Goal: Use online tool/utility: Utilize a website feature to perform a specific function

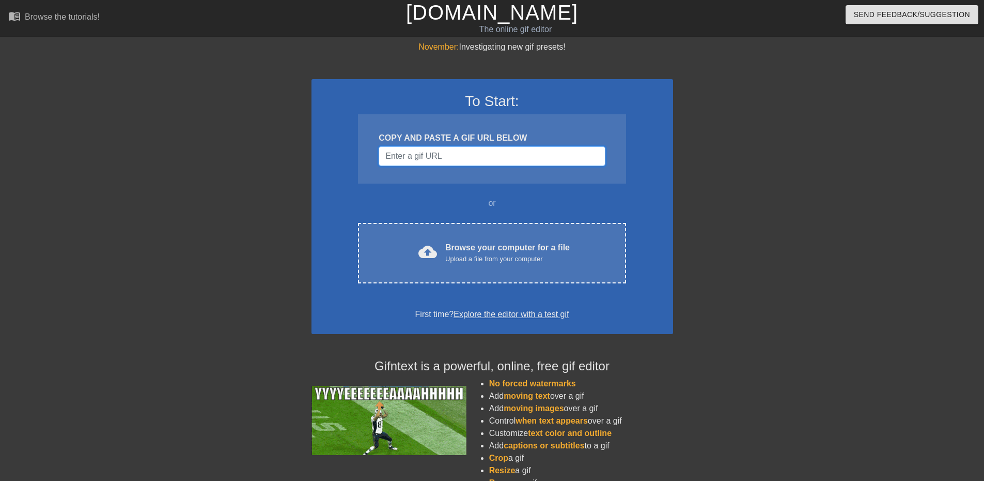
click at [450, 159] on input "Username" at bounding box center [492, 156] width 226 height 20
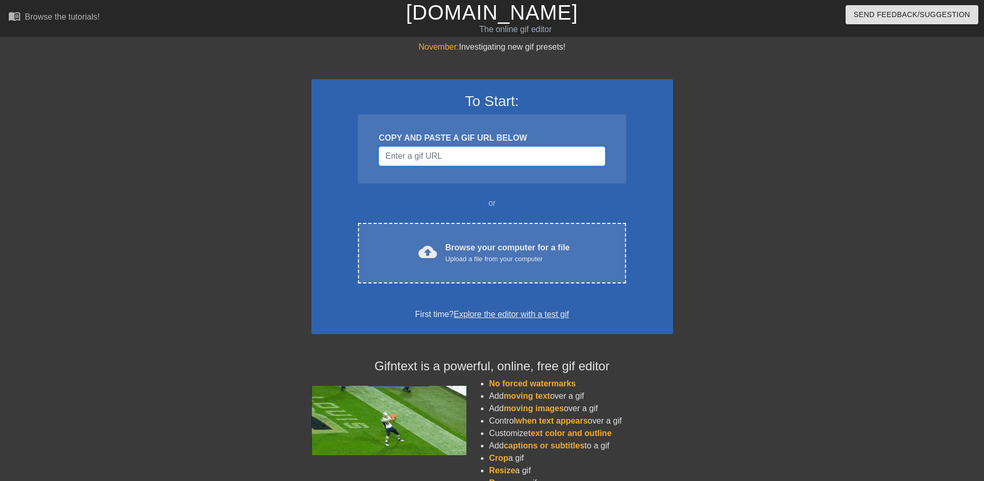
click at [451, 159] on input "Username" at bounding box center [492, 156] width 226 height 20
paste input "https://giphy.com/gifs/theoffice-the-office-tv-episode-9-season-knFgw9Y1dPXEu48…"
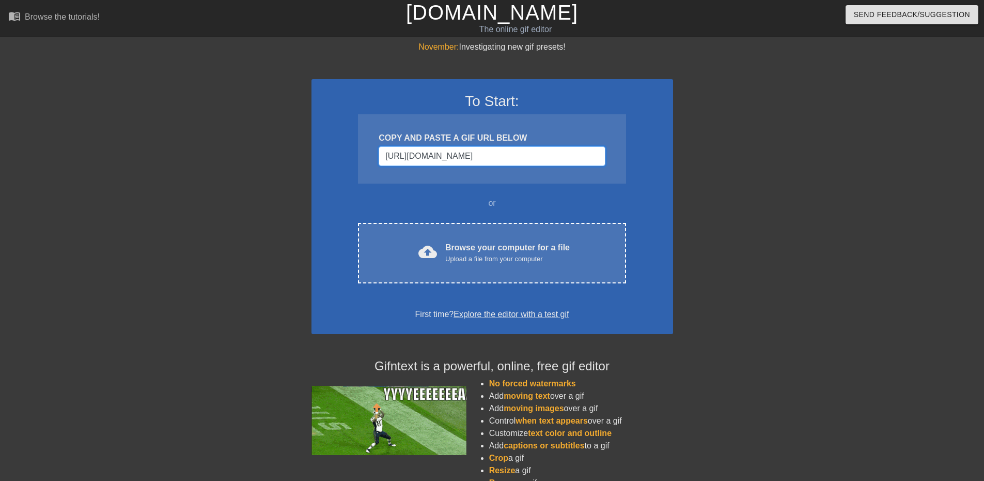
scroll to position [0, 109]
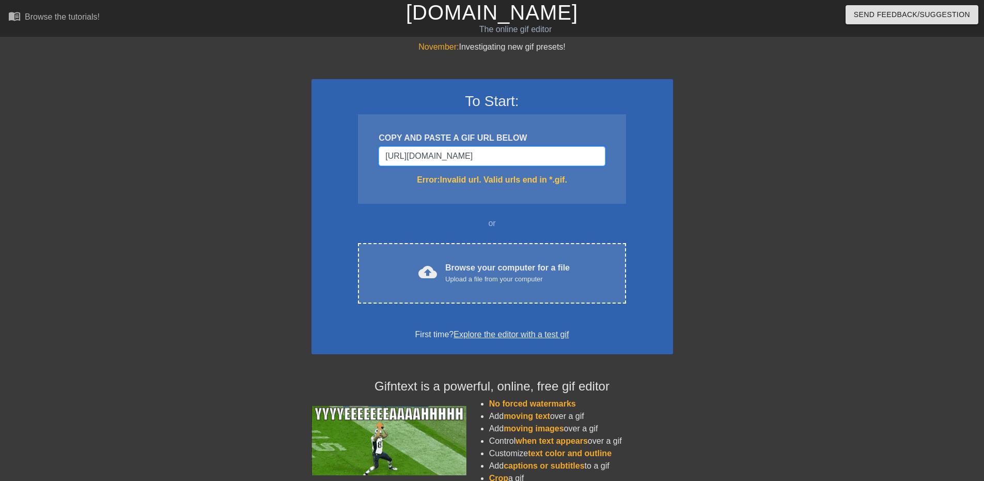
type input "https://giphy.com/gifs/theoffice-the-office-tv-episode-9-season-knFgw9Y1dPXEu48…"
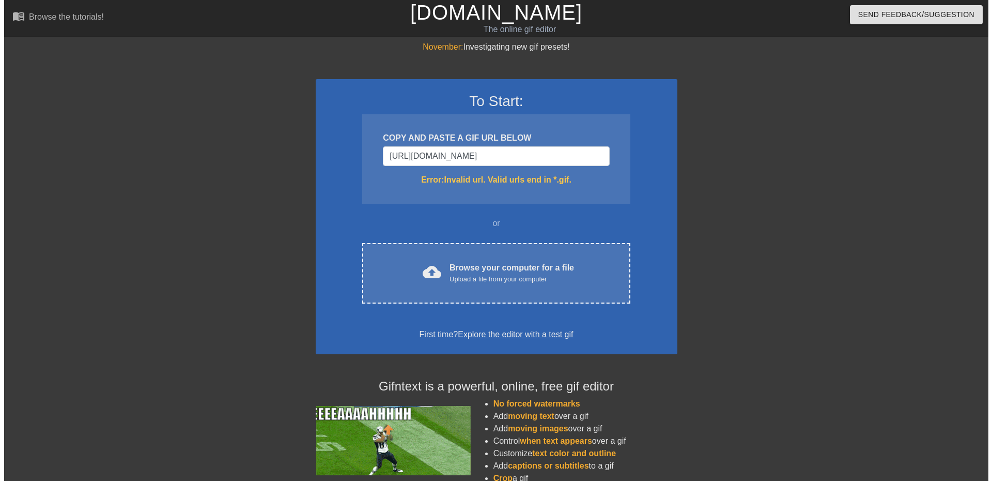
scroll to position [0, 0]
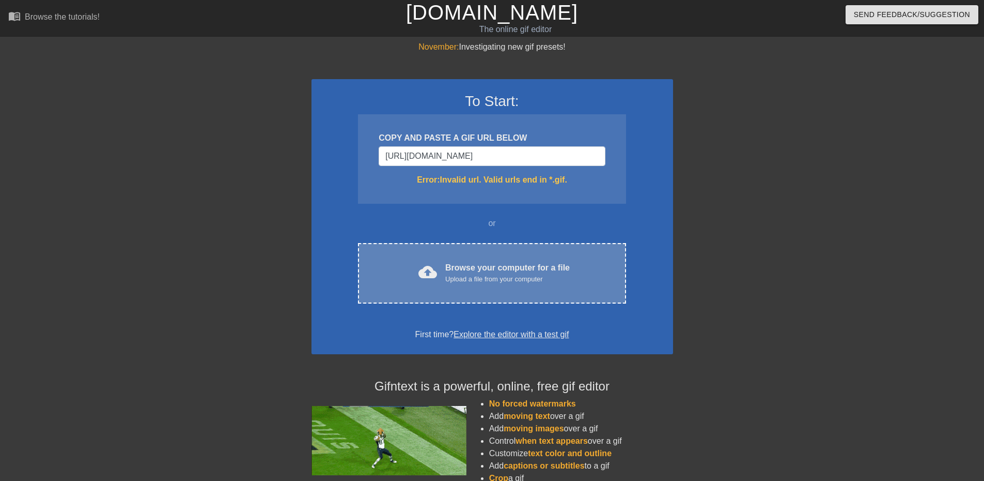
click at [533, 264] on div "Browse your computer for a file Upload a file from your computer" at bounding box center [507, 272] width 125 height 23
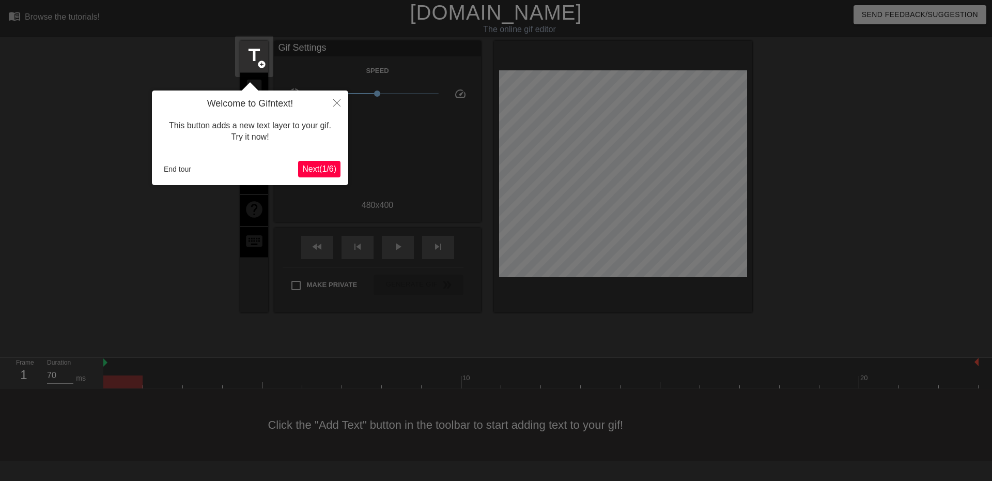
click at [312, 164] on span "Next ( 1 / 6 )" at bounding box center [319, 168] width 34 height 9
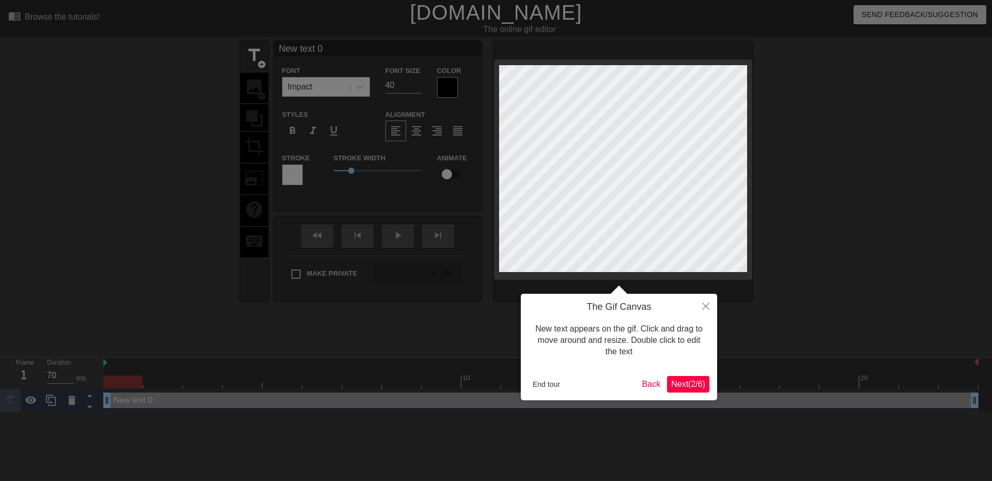
click at [692, 384] on span "Next ( 2 / 6 )" at bounding box center [688, 383] width 34 height 9
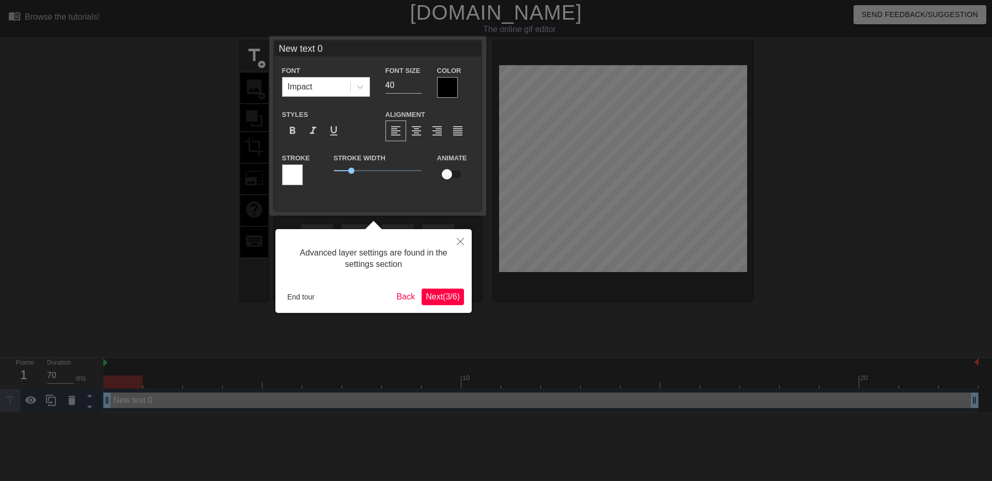
click at [452, 296] on span "Next ( 3 / 6 )" at bounding box center [443, 296] width 34 height 9
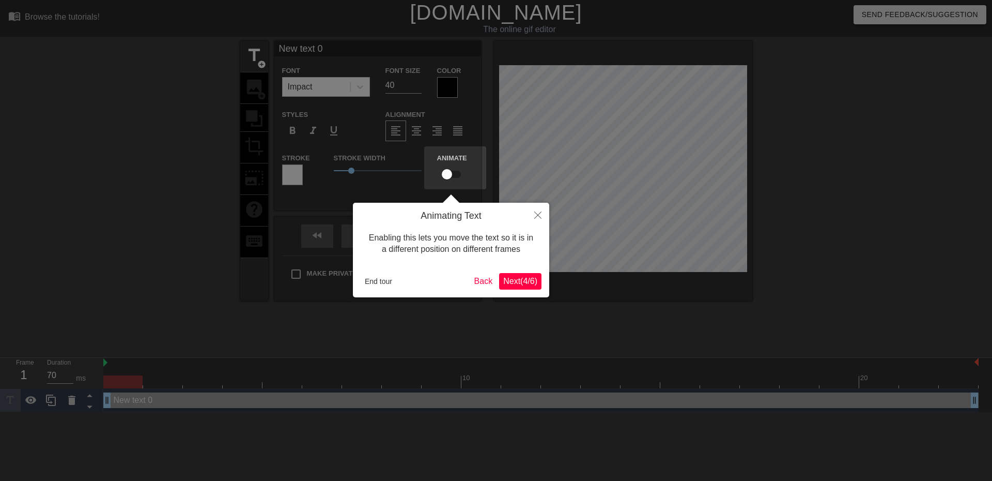
click at [512, 280] on span "Next ( 4 / 6 )" at bounding box center [520, 280] width 34 height 9
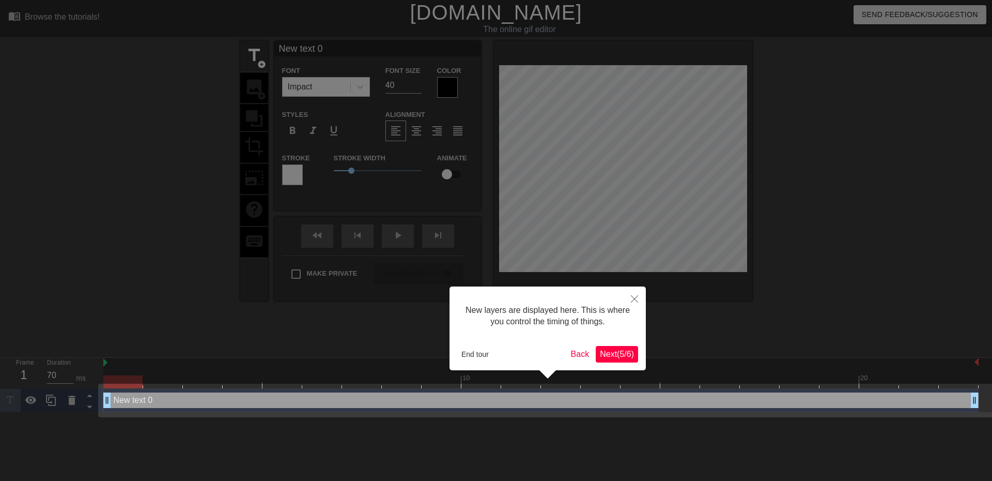
click at [617, 353] on span "Next ( 5 / 6 )" at bounding box center [617, 353] width 34 height 9
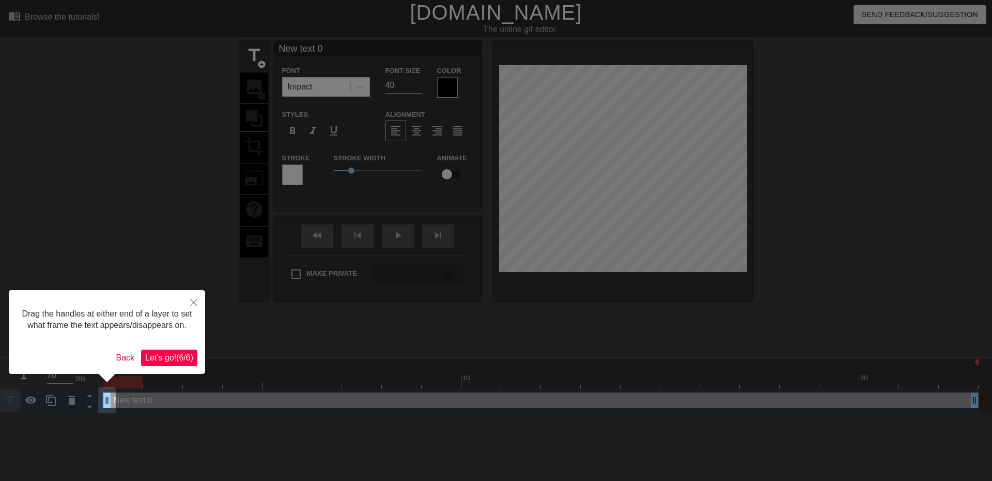
click at [180, 356] on span "Let's go! ( 6 / 6 )" at bounding box center [169, 357] width 48 height 9
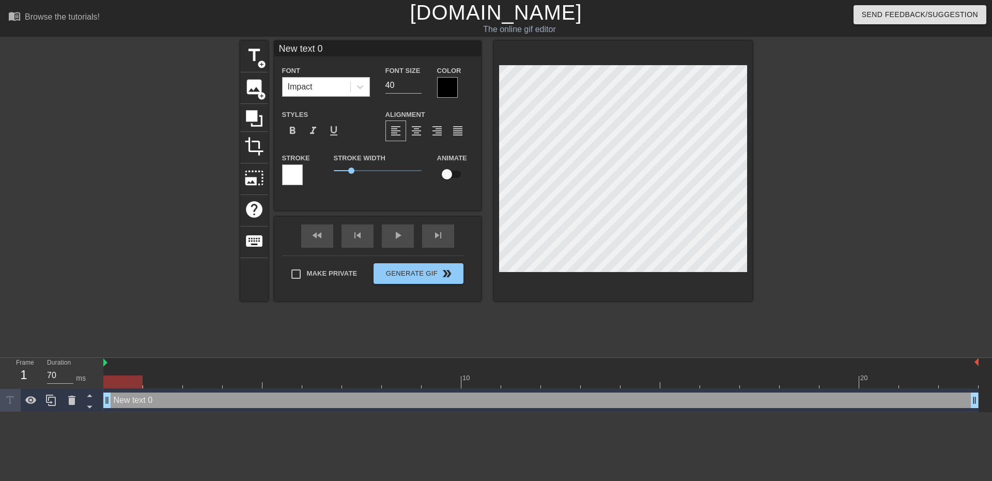
click at [321, 84] on div "Impact" at bounding box center [317, 87] width 68 height 19
click at [406, 81] on input "40" at bounding box center [403, 85] width 36 height 17
drag, startPoint x: 402, startPoint y: 85, endPoint x: 363, endPoint y: 85, distance: 38.2
click at [353, 86] on div "Font Impact Font Size 40 Color" at bounding box center [377, 81] width 207 height 34
type input "18"
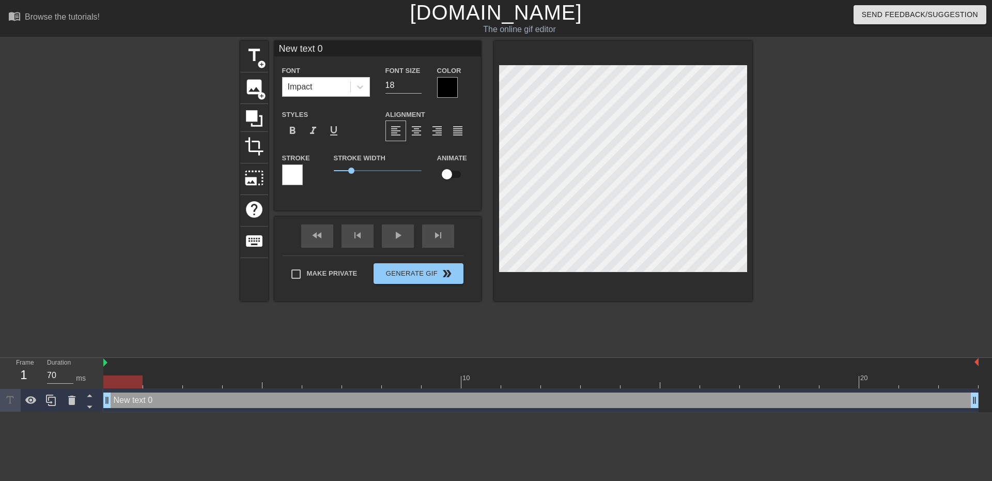
scroll to position [2, 2]
click at [253, 64] on span "title" at bounding box center [254, 55] width 20 height 20
type input "New text 1"
type input "40"
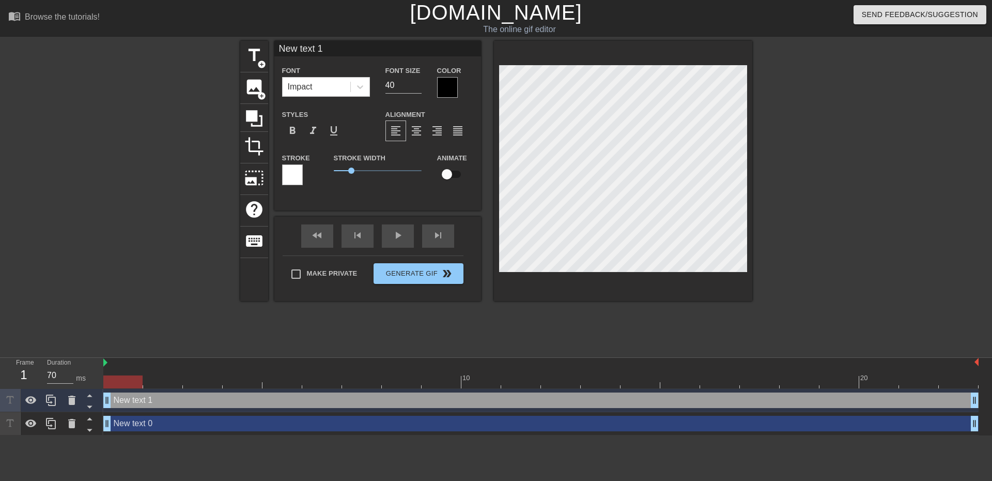
scroll to position [2, 2]
type input "W"
type textarea "W"
type input "Wh"
type textarea "Wh"
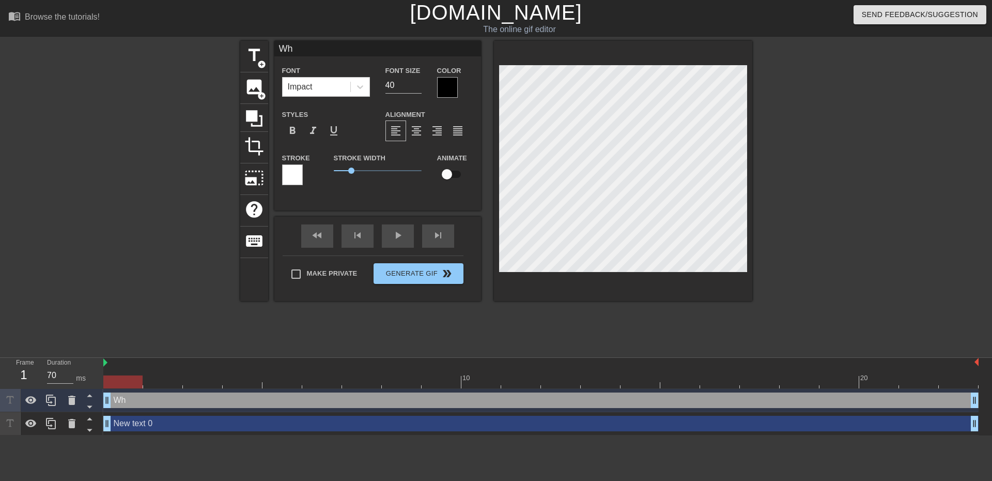
type input "Wha"
type textarea "Wha"
type input "What"
type textarea "What"
type input "What'"
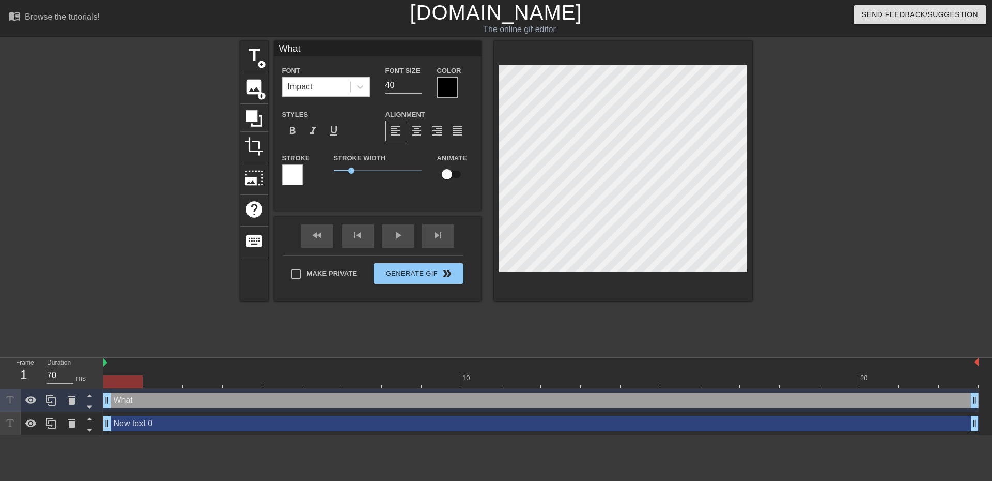
type textarea "What'"
type input "What's"
type textarea "What's"
type input "What's"
type textarea "What's"
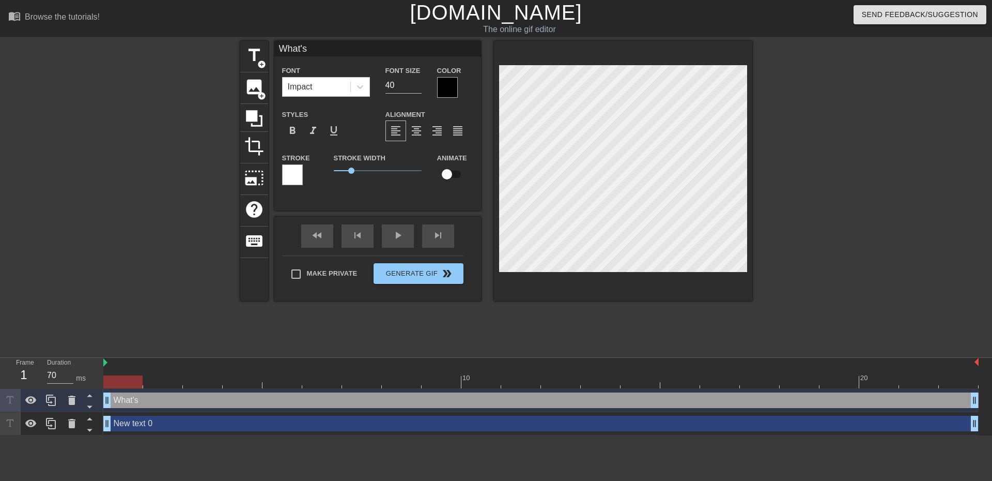
type input "What's t"
type textarea "What's t"
type input "What's th"
type textarea "What's th"
type input "What's the"
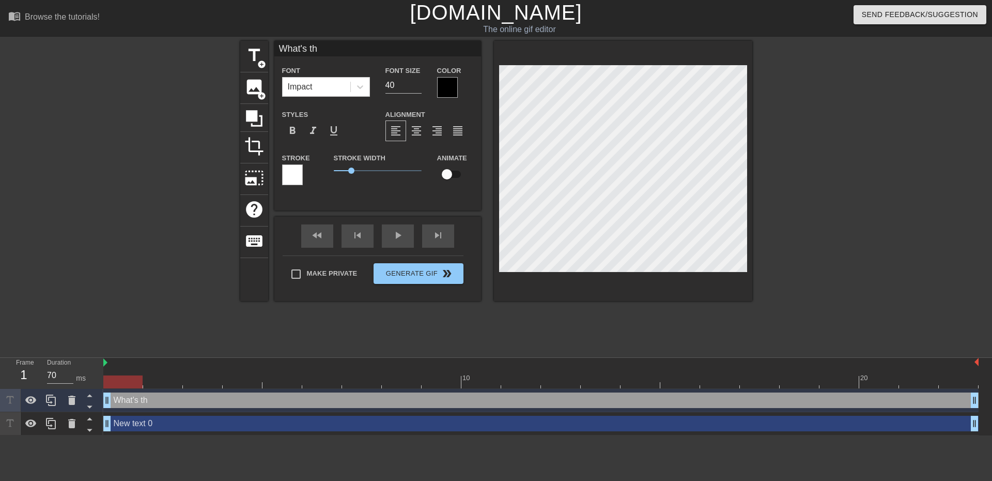
type textarea "What's the"
type input "What's the"
type textarea "What's the"
type input "What's the P"
type textarea "What's the P"
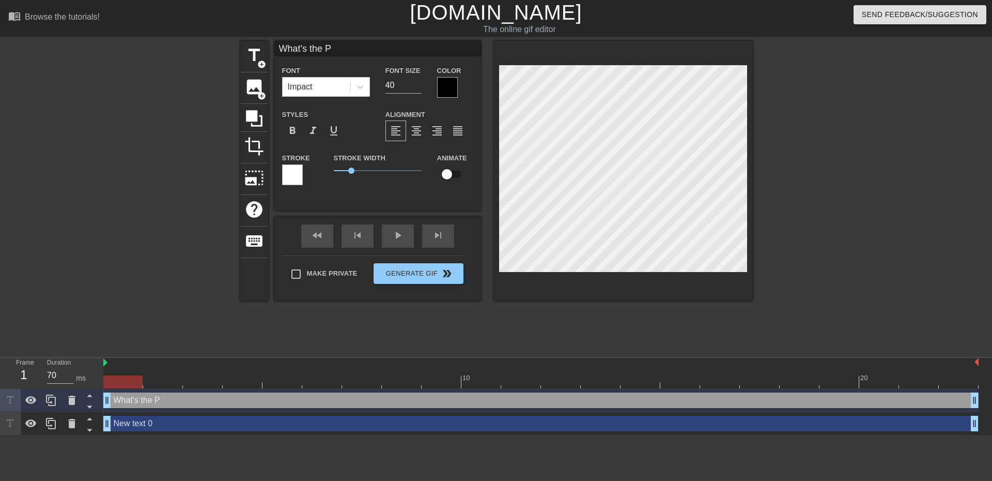
scroll to position [2, 3]
type input "What's the"
type textarea "What's the"
type input "What's the p"
type textarea "What's the p"
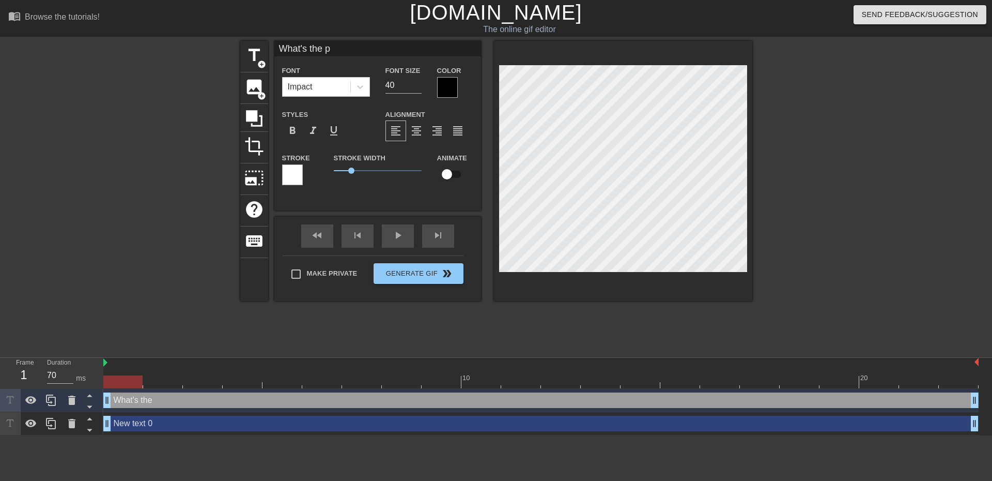
type input "What's the pr"
type textarea "What's the pr"
type input "What's the pro"
type textarea "What's the proc"
type input "What's the proce"
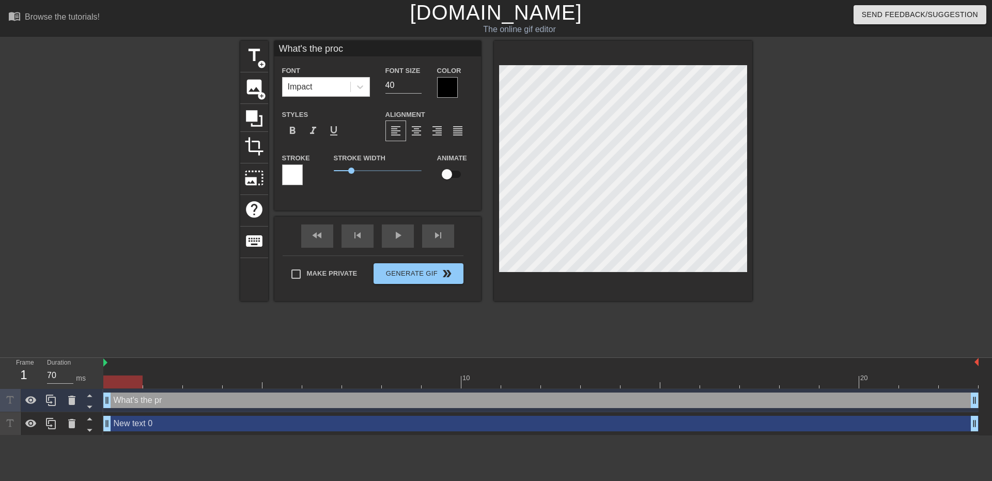
type textarea "What's the proce"
type input "What's the proced"
type textarea "What's the proced"
type input "What's the procedu"
type textarea "What's the procedu"
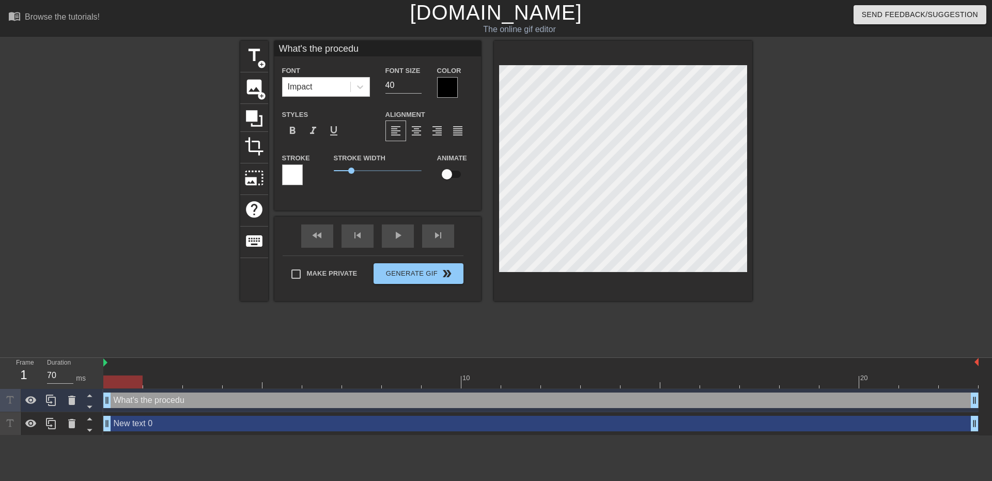
scroll to position [2, 5]
type input "What's the procedur"
type textarea "What's the procedur"
type input "What's the procedure"
type textarea "What's the procedure"
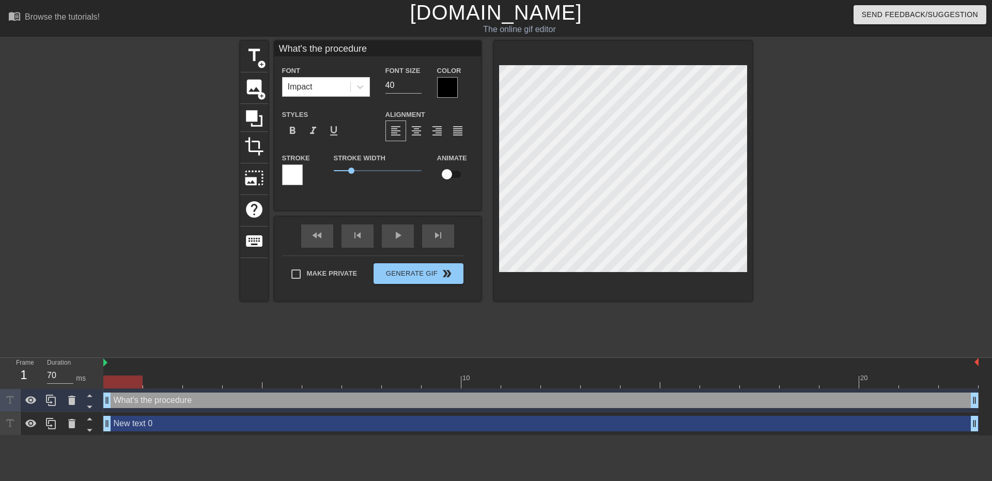
type input "What's the procedure?"
type textarea "What's the procedure?"
type input "What's the procedure?"
type textarea "What's the procedure?"
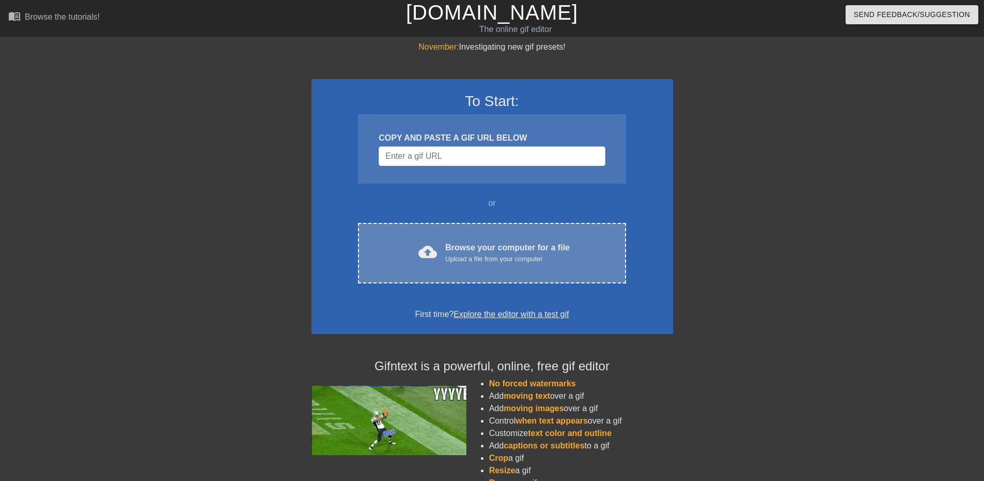
click at [531, 257] on div "Upload a file from your computer" at bounding box center [507, 259] width 125 height 10
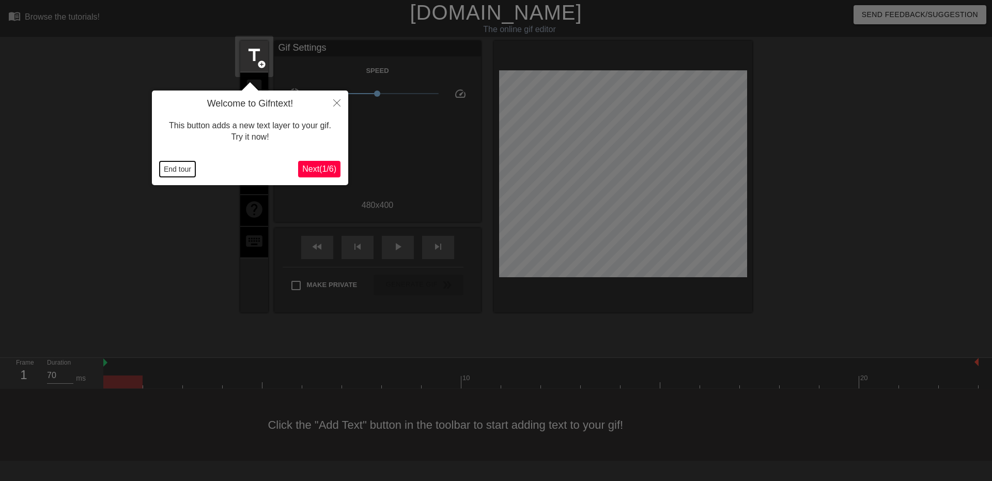
click at [180, 165] on button "End tour" at bounding box center [178, 169] width 36 height 16
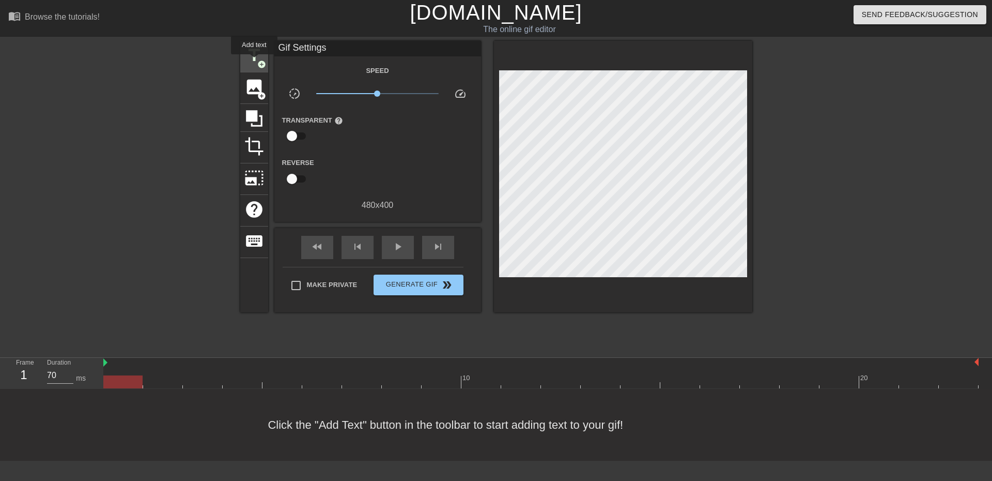
click at [254, 61] on span "title" at bounding box center [254, 55] width 20 height 20
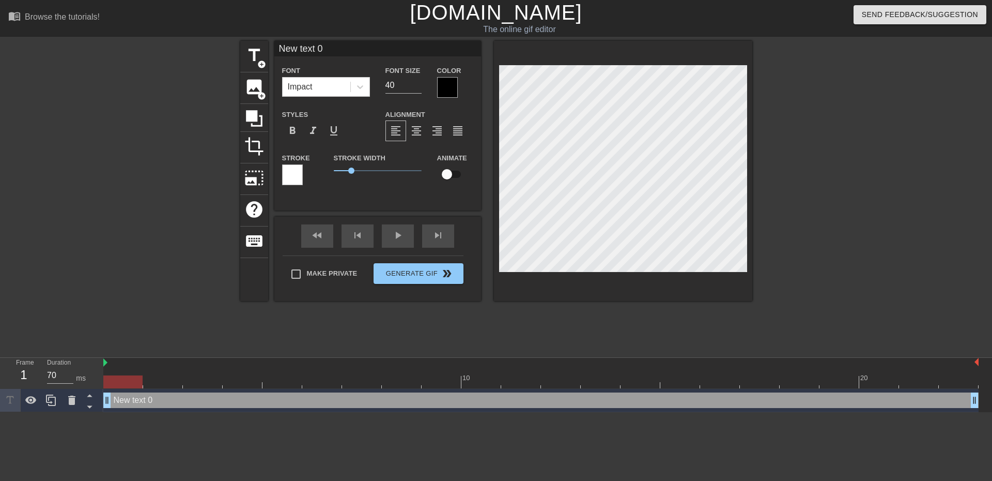
scroll to position [2, 3]
type input "text 0"
type textarea "text 0"
type input "text 0"
type textarea "text 0"
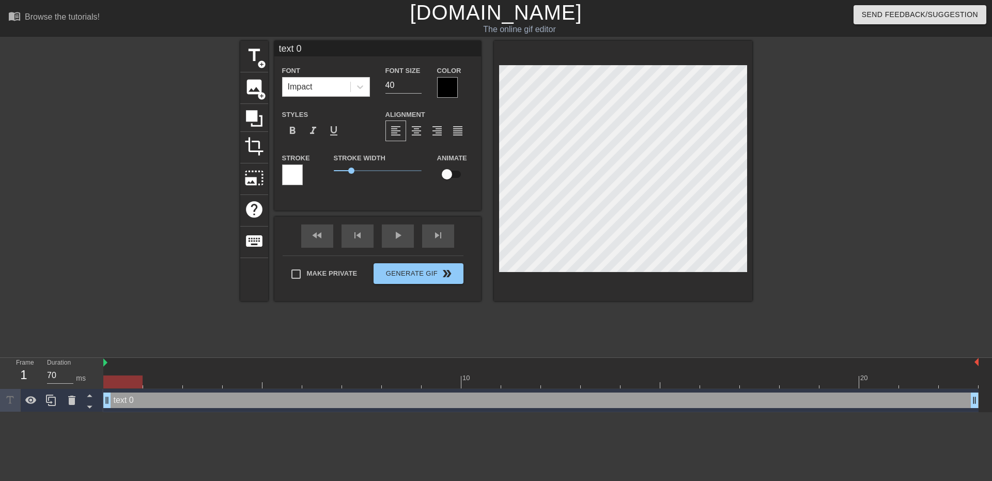
type input "ext 0"
type textarea "ext 0"
type input "xt 0"
type textarea "xt 0"
type input "t 0"
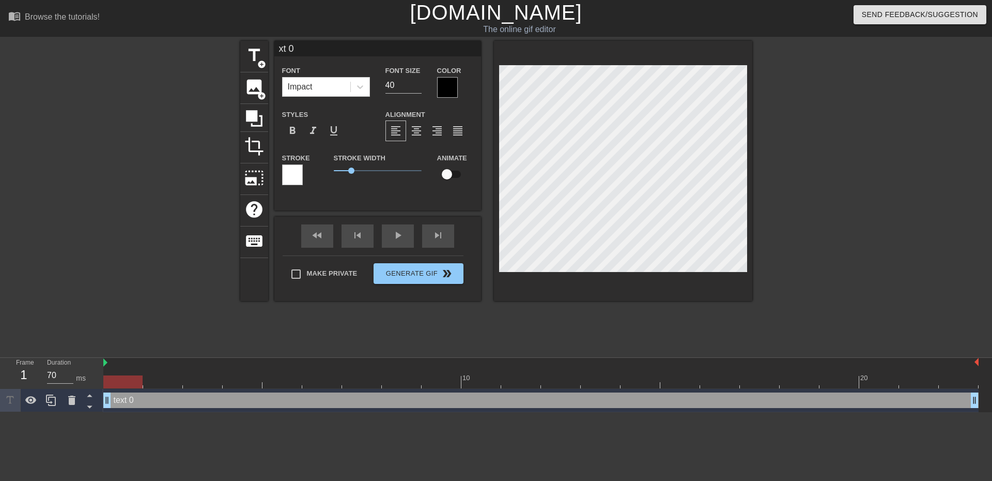
type textarea "t 0"
type input "0"
type textarea "0"
type input "0"
type textarea "0"
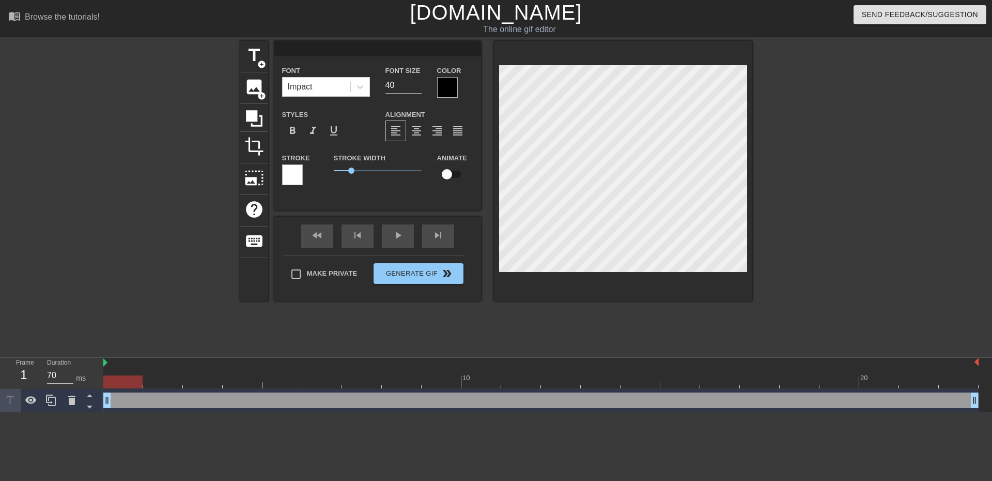
scroll to position [2, 1]
type input "W"
type textarea "W"
type input "Wh"
type textarea "Wh"
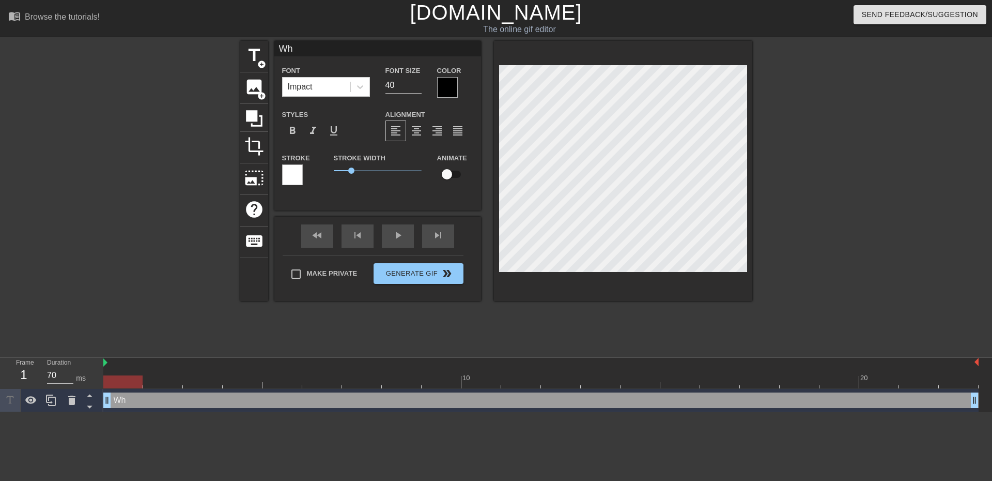
type input "Wha"
type textarea "Wha"
type input "What"
type textarea "What"
type input "What'"
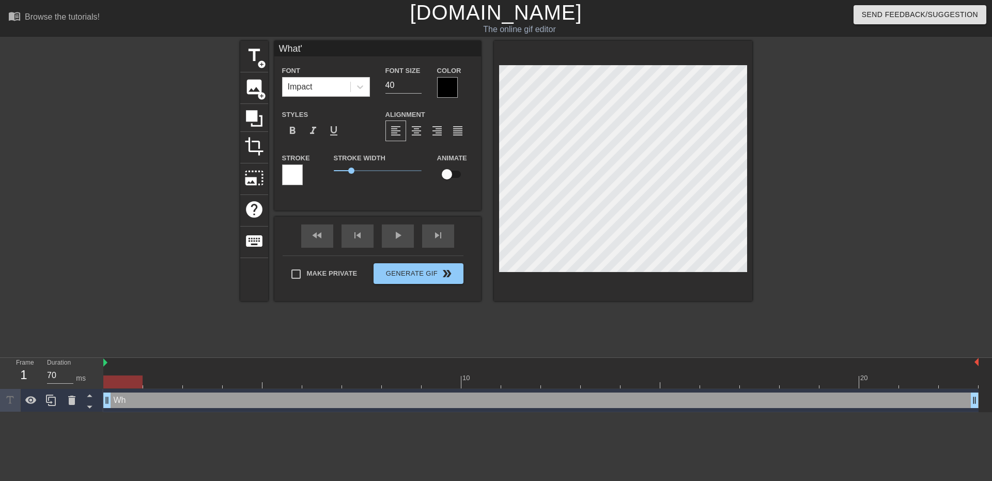
type textarea "What'"
type input "What's"
type textarea "What's"
type input "What's"
type textarea "What's t"
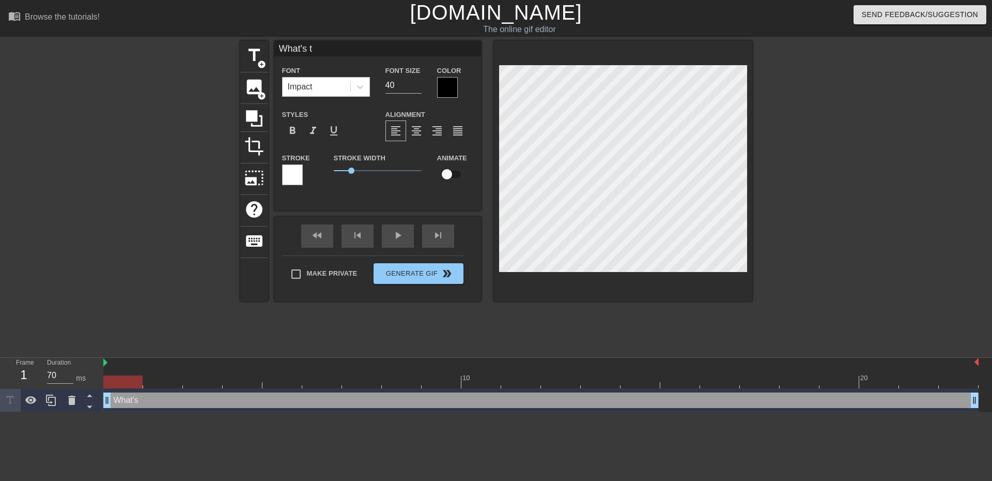
type input "What's th"
type textarea "What's th"
type input "What's the"
type textarea "What's the"
type input "What's the"
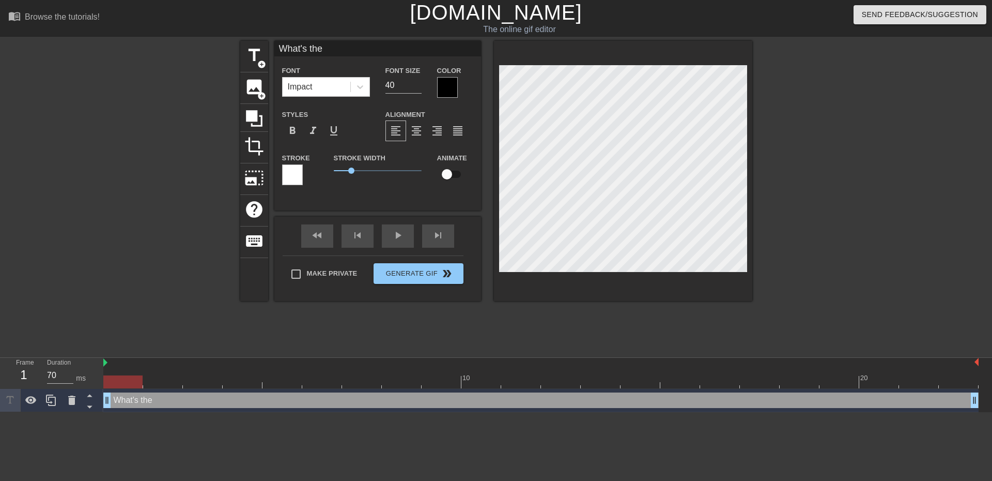
type textarea "What's the"
type input "What's the p"
type textarea "What's the p"
type input "What's the pr"
type textarea "What's the pr"
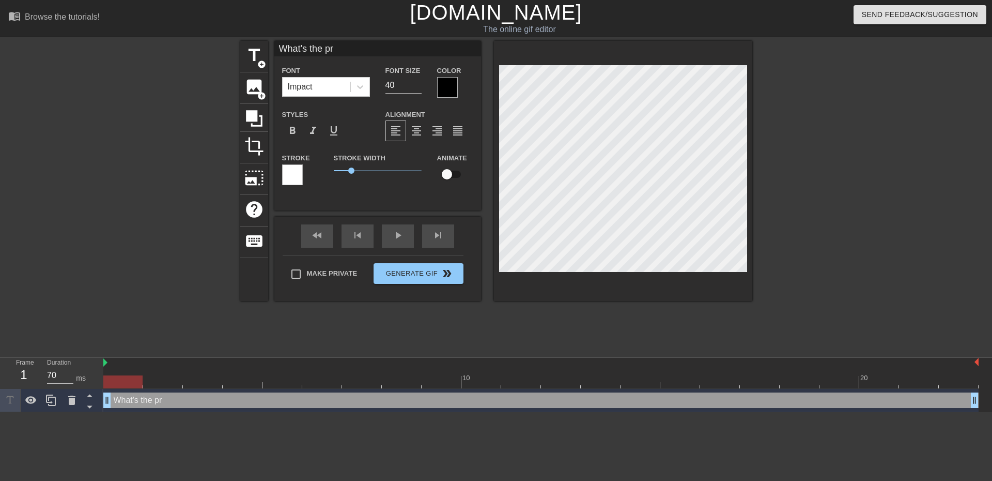
type input "What's the pro"
type textarea "What's the pro"
type input "What's the proc"
type textarea "What's the proc"
type input "What's the proce"
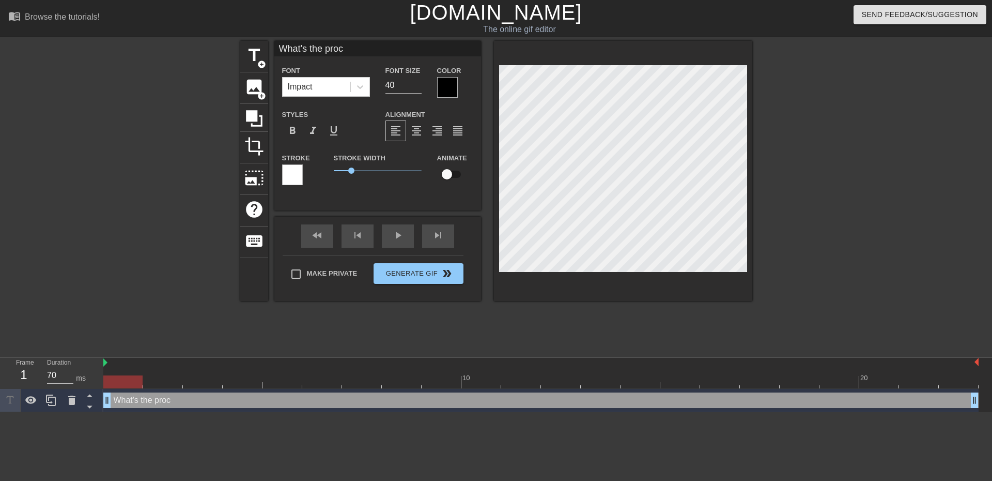
type textarea "What's the proce"
type input "What's the proced"
type textarea "What's the proced"
type input "What's the procedu"
type textarea "What's the procedu"
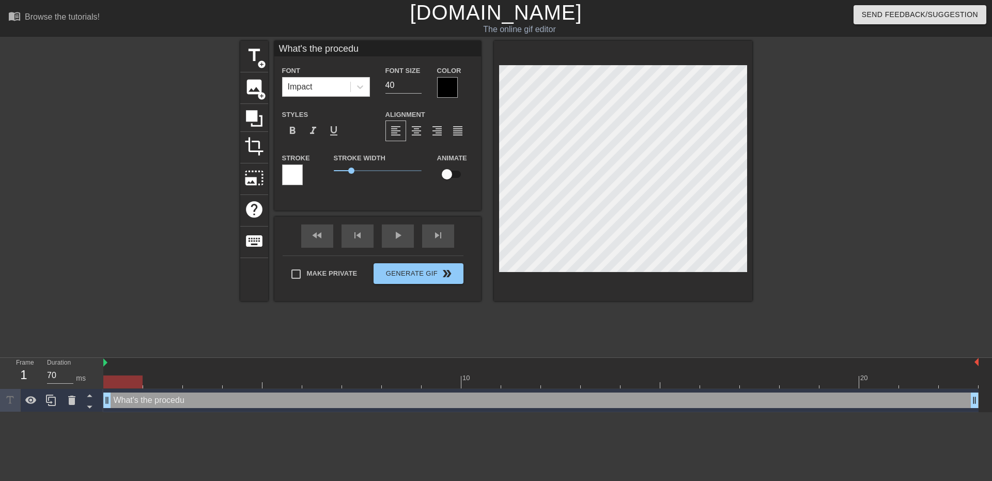
type input "What's the procedur"
type textarea "What's the procedur"
type input "What's the procedure"
type textarea "What's the procedure"
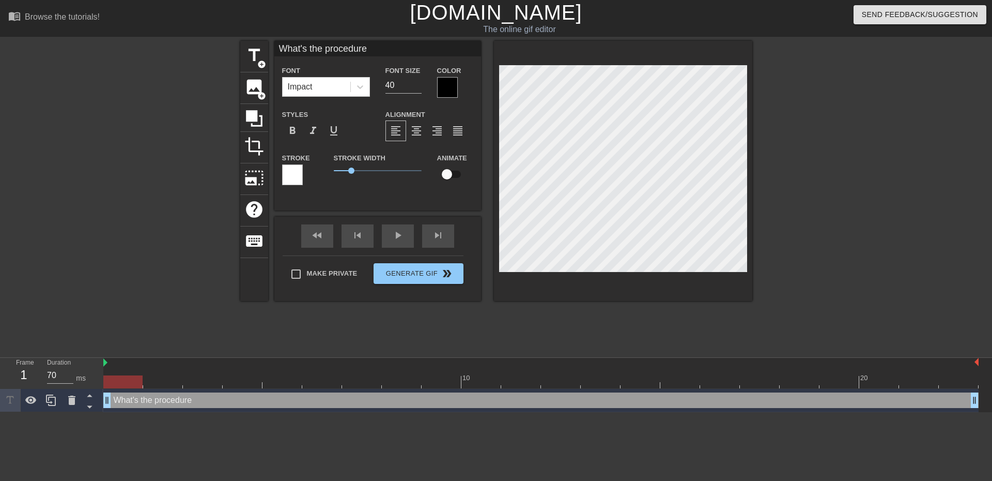
type input "What's the procedure?"
type textarea "What's the procedure?"
click at [422, 278] on span "Generate Gif double_arrow" at bounding box center [418, 273] width 81 height 12
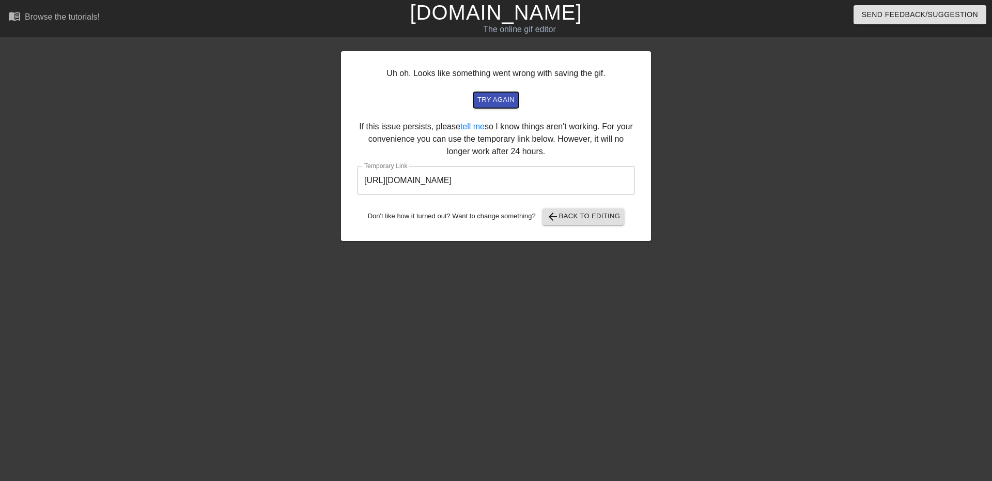
click at [493, 103] on span "try again" at bounding box center [495, 100] width 37 height 12
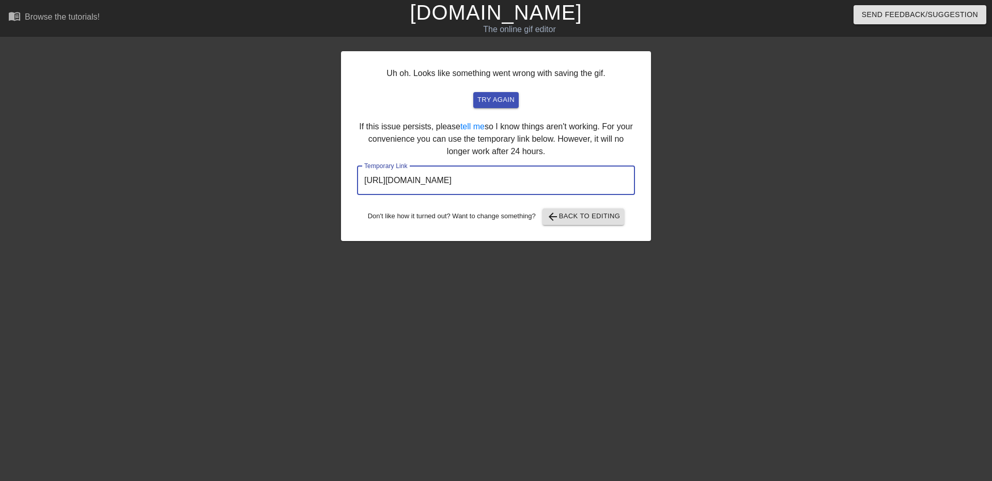
drag, startPoint x: 585, startPoint y: 177, endPoint x: 356, endPoint y: 189, distance: 230.3
click at [356, 189] on div "Uh oh. Looks like something went wrong with saving the gif. try again If this i…" at bounding box center [496, 146] width 310 height 190
